Goal: Task Accomplishment & Management: Manage account settings

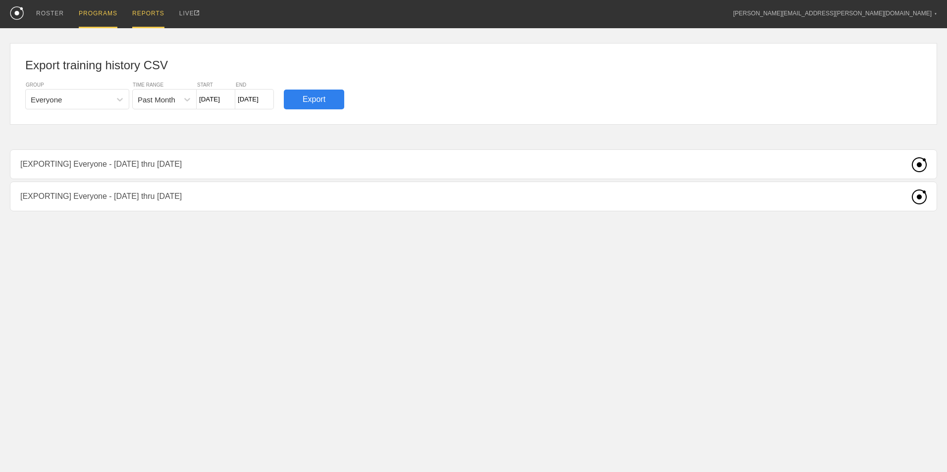
drag, startPoint x: 50, startPoint y: 16, endPoint x: 104, endPoint y: 14, distance: 54.5
click at [50, 16] on div "ROSTER" at bounding box center [50, 13] width 28 height 27
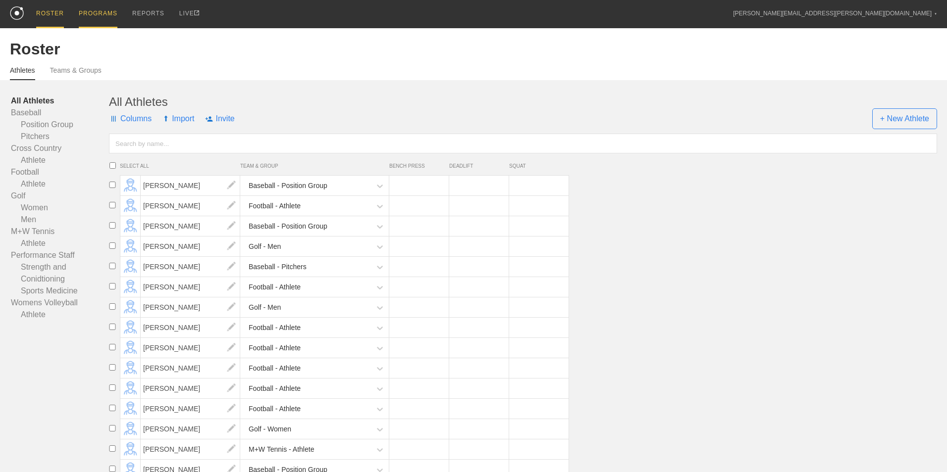
click at [97, 14] on div "PROGRAMS" at bounding box center [98, 14] width 39 height 28
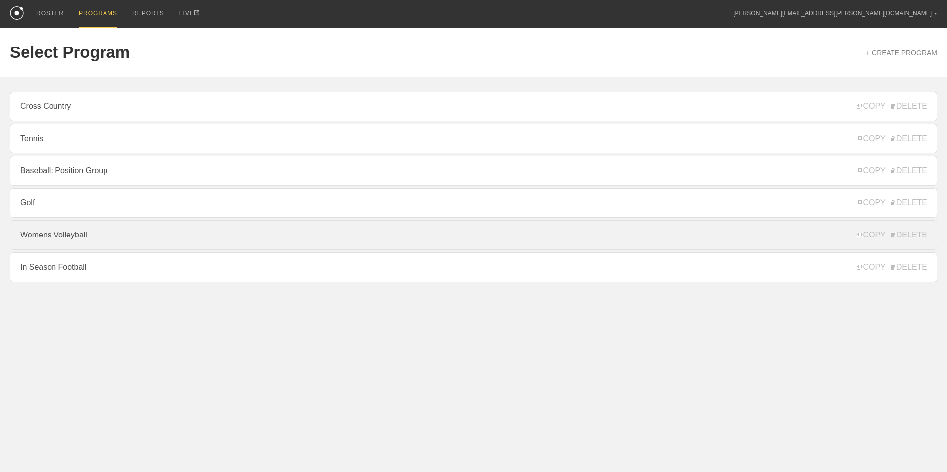
click at [114, 236] on link "Womens Volleyball" at bounding box center [473, 235] width 927 height 30
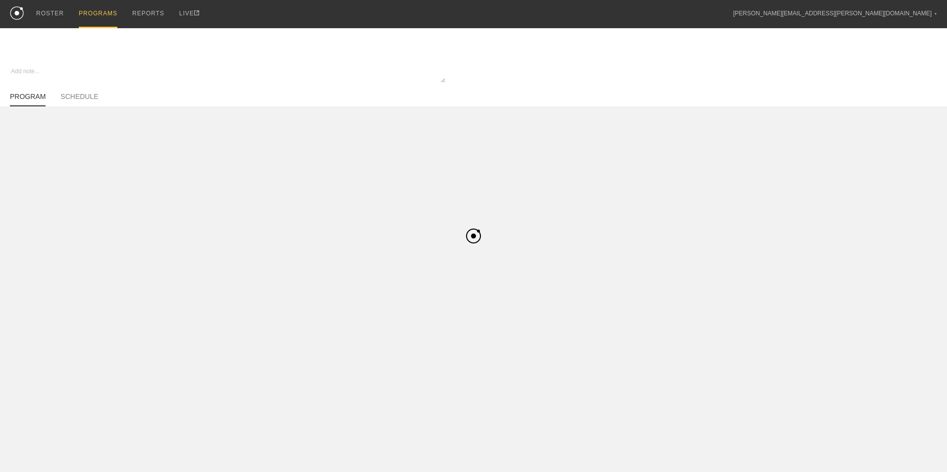
type textarea "x"
type input "Womens Volleyball"
type textarea "In Season"
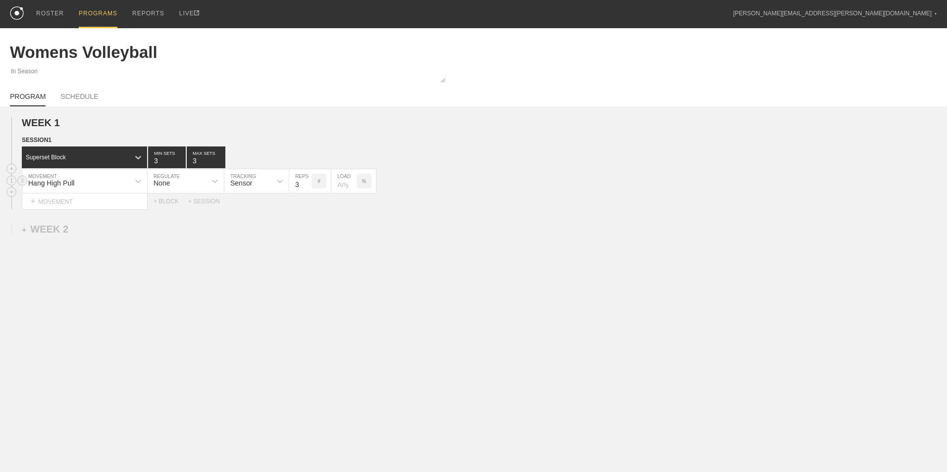
click at [90, 185] on div "Hang High Pull" at bounding box center [75, 181] width 107 height 17
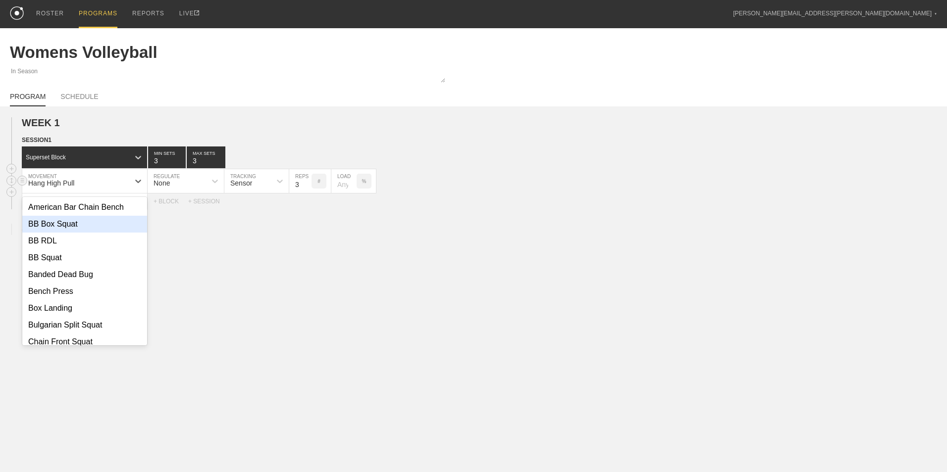
click at [82, 222] on div "BB Box Squat" at bounding box center [84, 224] width 125 height 17
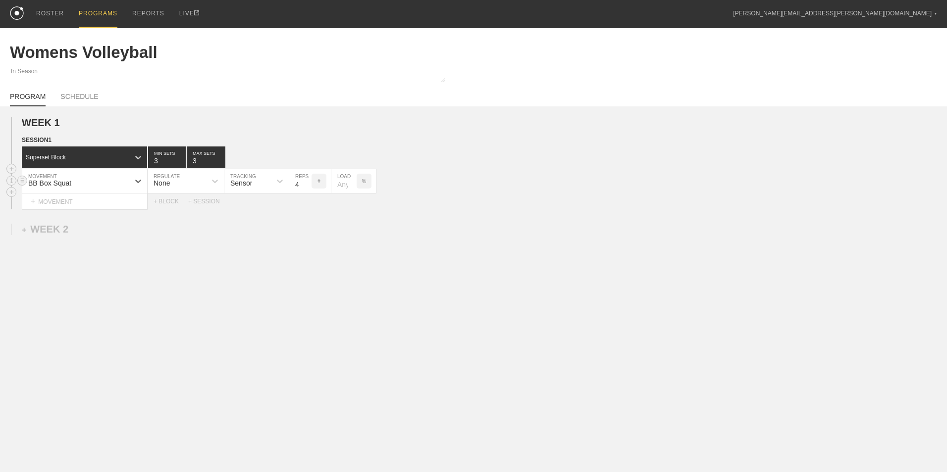
click at [306, 184] on input "4" at bounding box center [300, 181] width 22 height 24
click at [305, 188] on input "3" at bounding box center [300, 181] width 22 height 24
click at [307, 181] on input "3" at bounding box center [300, 181] width 22 height 24
click at [307, 182] on input "4" at bounding box center [300, 181] width 22 height 24
type input "5"
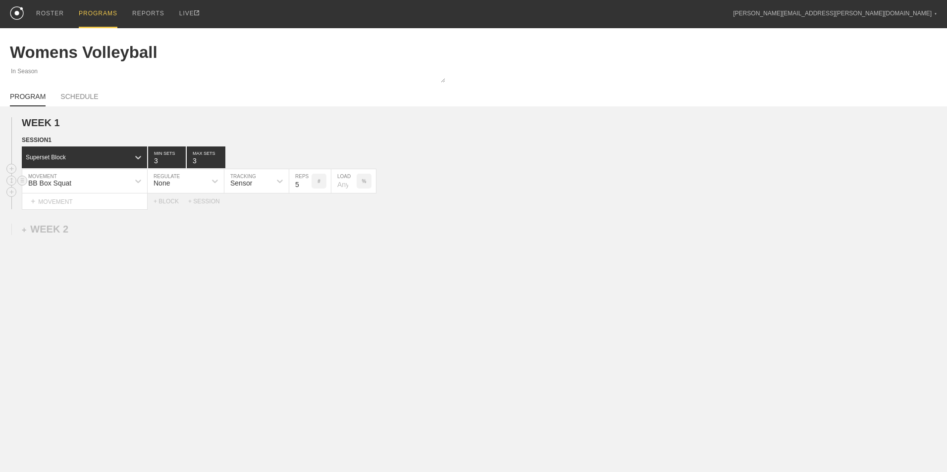
click at [307, 182] on input "5" at bounding box center [300, 181] width 22 height 24
click at [182, 160] on input "4" at bounding box center [167, 158] width 38 height 22
click at [182, 160] on input "5" at bounding box center [167, 158] width 38 height 22
type input "6"
click at [182, 160] on input "6" at bounding box center [167, 158] width 38 height 22
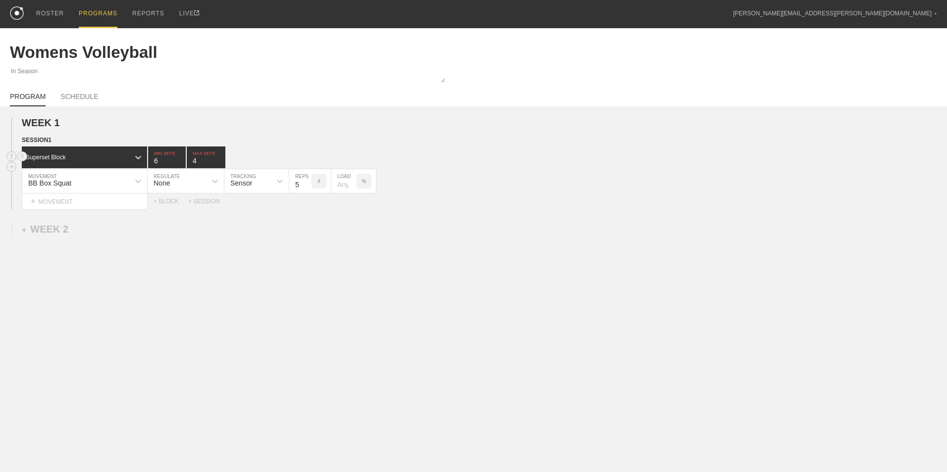
click at [221, 158] on input "4" at bounding box center [206, 158] width 39 height 22
click at [221, 158] on input "5" at bounding box center [206, 158] width 39 height 22
type input "6"
click at [221, 158] on input "6" at bounding box center [206, 158] width 39 height 22
click at [244, 230] on div "WEEK 1 DUPLICATE DELETE SESSION 1 Superset Block 6 MIN SETS 6 MAX SETS DUPLICAT…" at bounding box center [473, 244] width 947 height 277
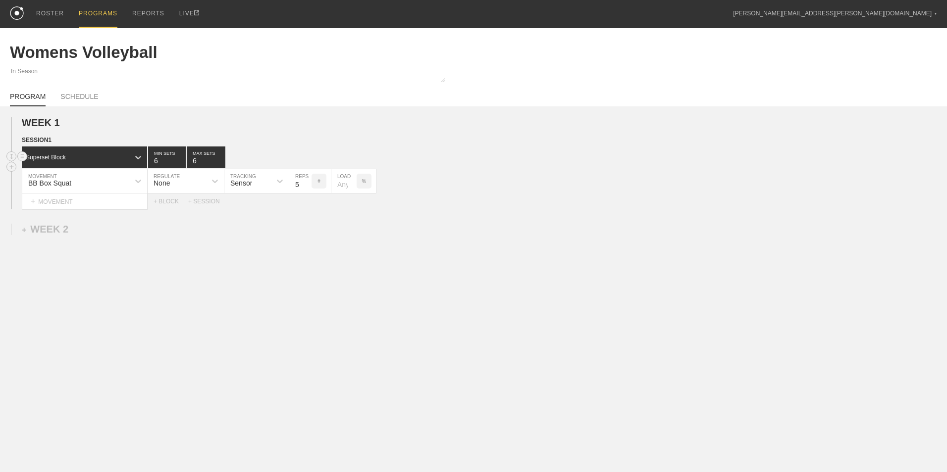
click at [128, 156] on div "Superset Block" at bounding box center [75, 157] width 107 height 9
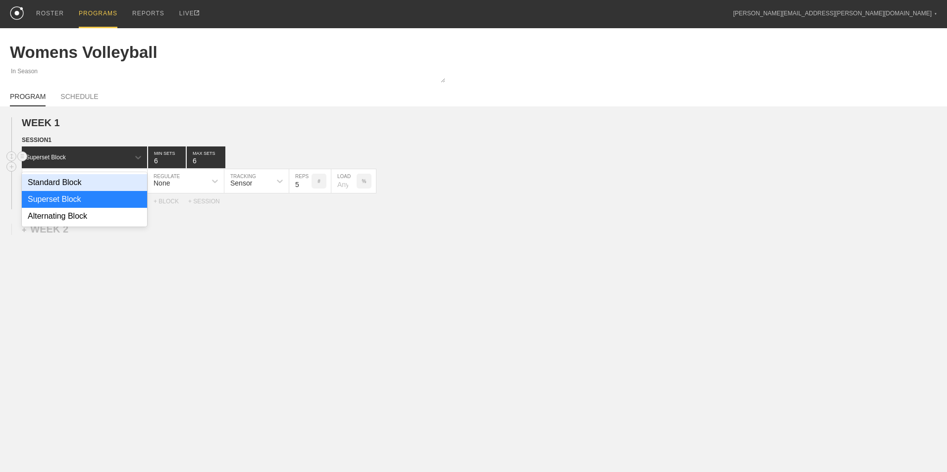
click at [98, 182] on div "Standard Block" at bounding box center [84, 182] width 125 height 17
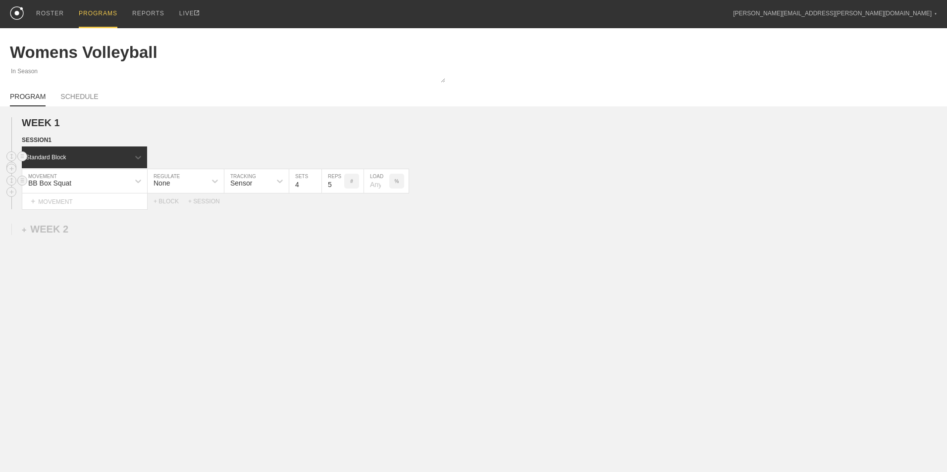
click at [316, 185] on input "4" at bounding box center [305, 181] width 32 height 24
click at [316, 185] on input "5" at bounding box center [305, 181] width 32 height 24
type input "6"
click at [316, 185] on input "6" at bounding box center [305, 181] width 32 height 24
click at [281, 286] on div "WEEK 1 DUPLICATE DELETE SESSION 1 Standard Block DUPLICATE INSERT MOVEMENT AFTE…" at bounding box center [473, 244] width 947 height 277
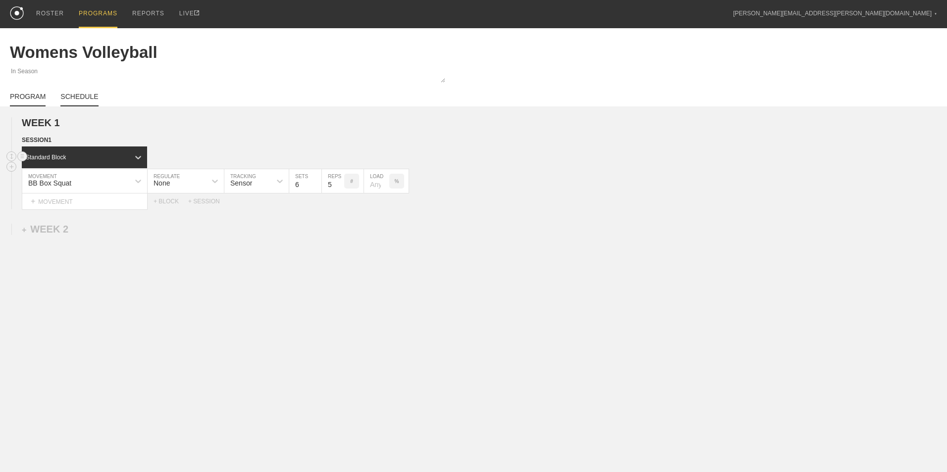
click at [72, 100] on link "SCHEDULE" at bounding box center [79, 100] width 38 height 14
type textarea "x"
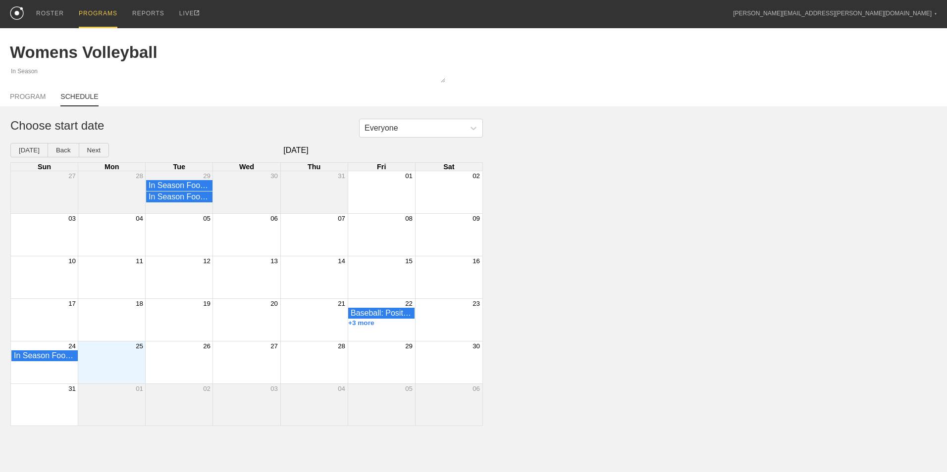
click at [121, 362] on div "In Season Football - Football - Athlete" at bounding box center [246, 356] width 471 height 11
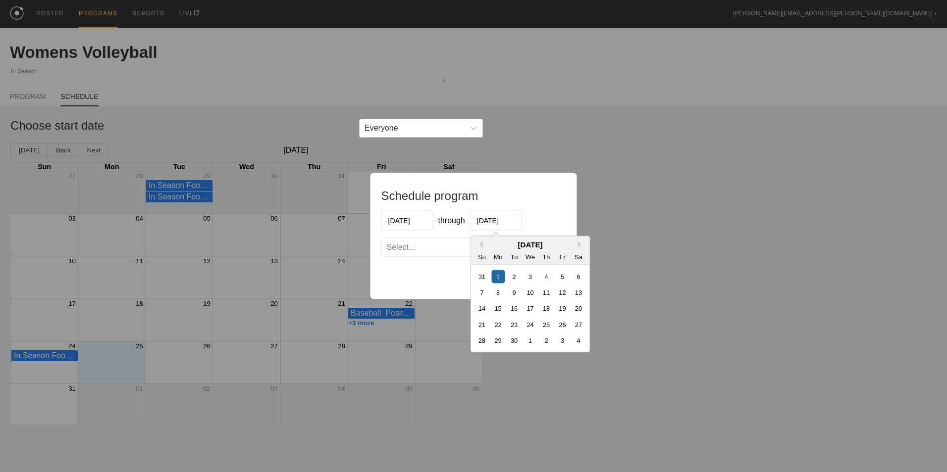
click at [492, 221] on input "[DATE]" at bounding box center [496, 220] width 52 height 20
click at [479, 246] on button "Previous Month" at bounding box center [479, 245] width 7 height 7
click at [498, 343] on div "25" at bounding box center [497, 340] width 13 height 13
type input "[DATE]"
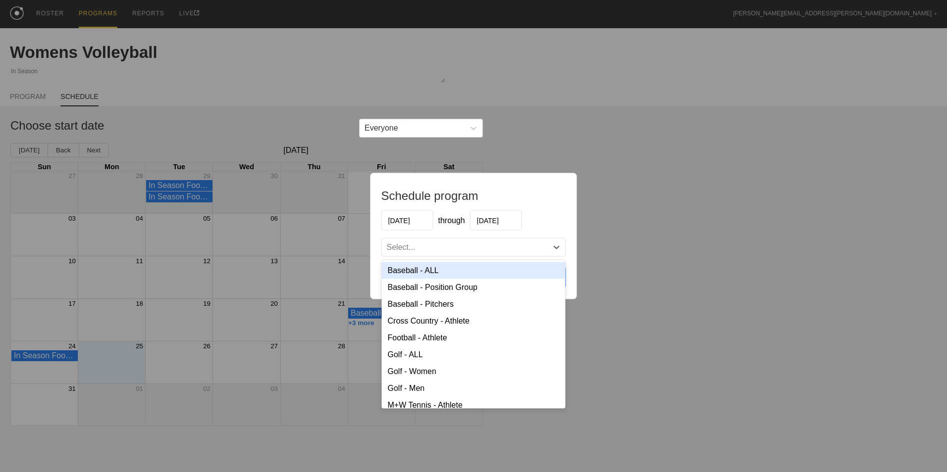
click at [432, 254] on div "Select..." at bounding box center [474, 248] width 184 height 18
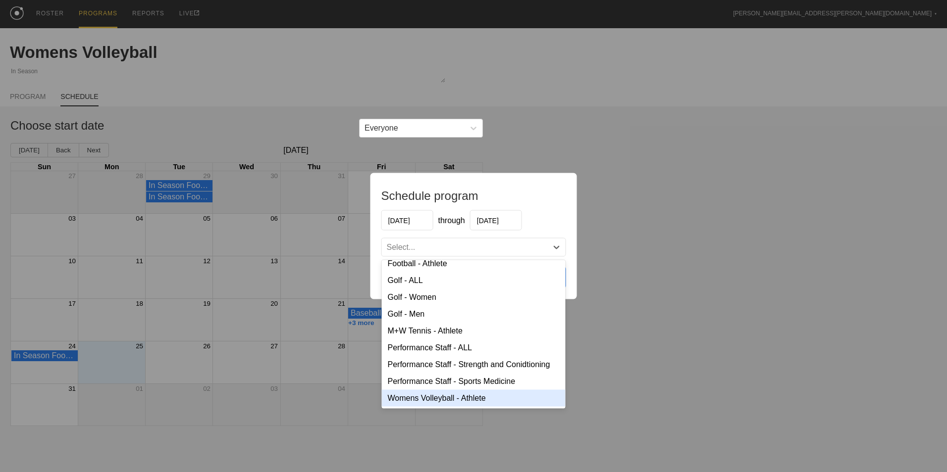
click at [437, 402] on div "Womens Volleyball - Athlete" at bounding box center [474, 398] width 184 height 17
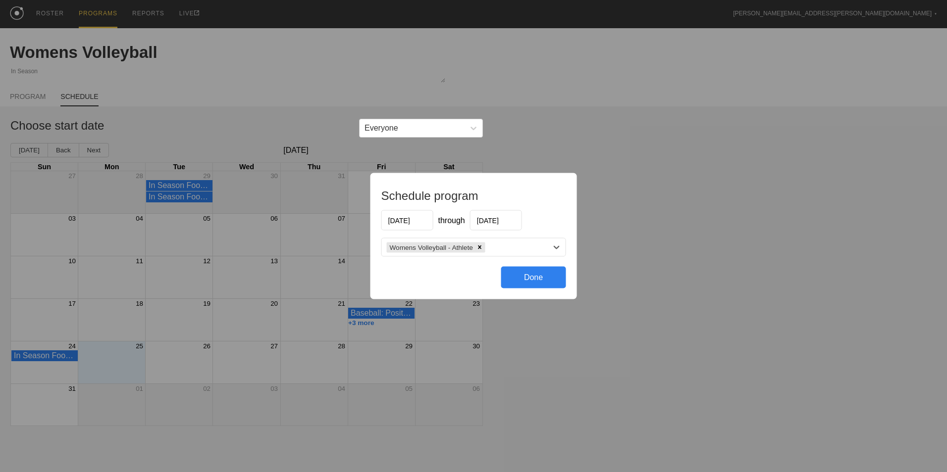
click at [536, 279] on div "Done" at bounding box center [533, 278] width 65 height 22
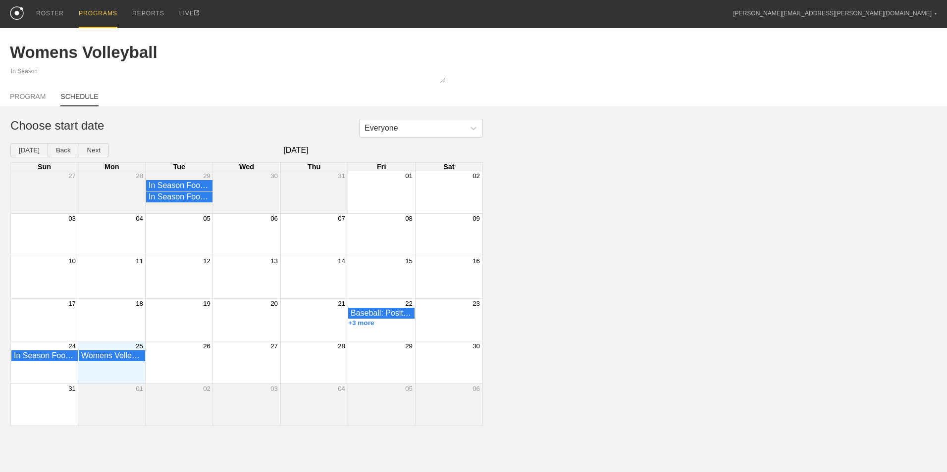
click at [18, 92] on div "PROGRAM SCHEDULE" at bounding box center [473, 96] width 927 height 22
click at [25, 98] on link "PROGRAM" at bounding box center [28, 100] width 36 height 14
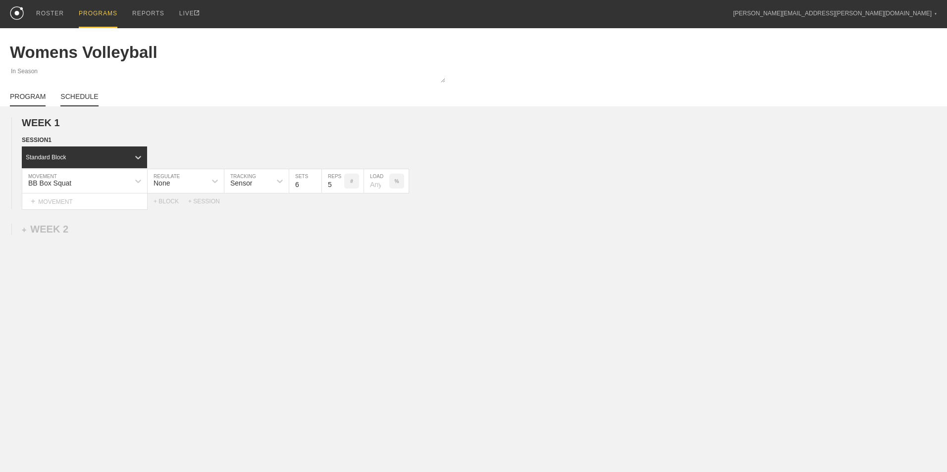
click at [84, 100] on link "SCHEDULE" at bounding box center [79, 100] width 38 height 14
type textarea "x"
